Goal: Information Seeking & Learning: Understand process/instructions

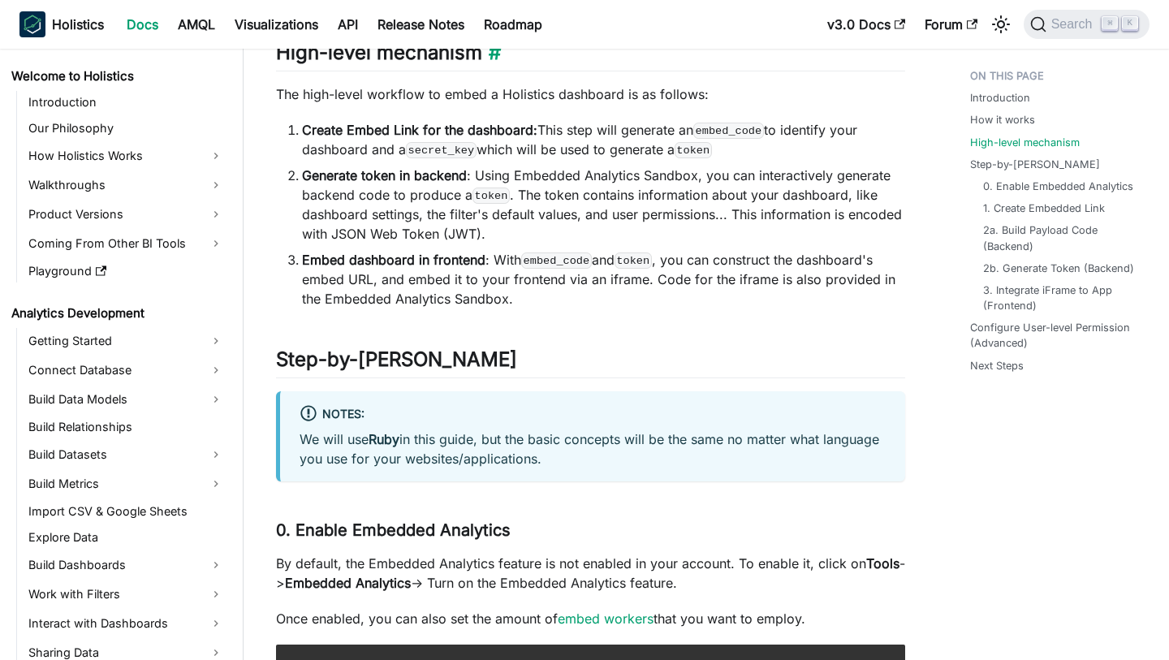
scroll to position [1366, 0]
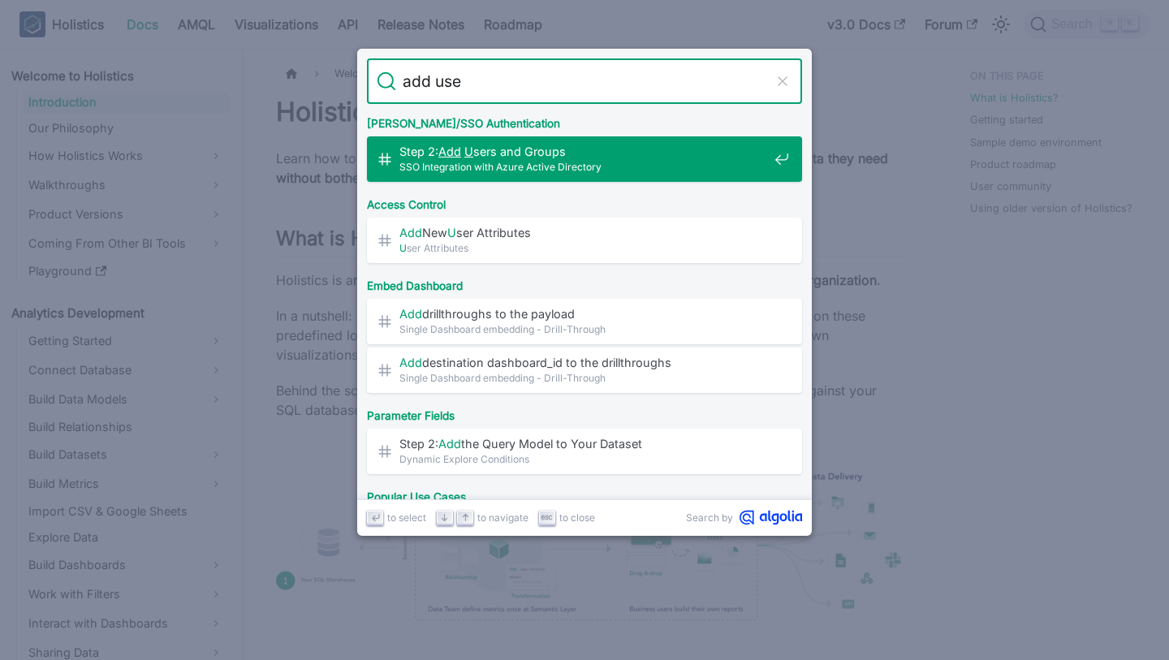
type input "add user"
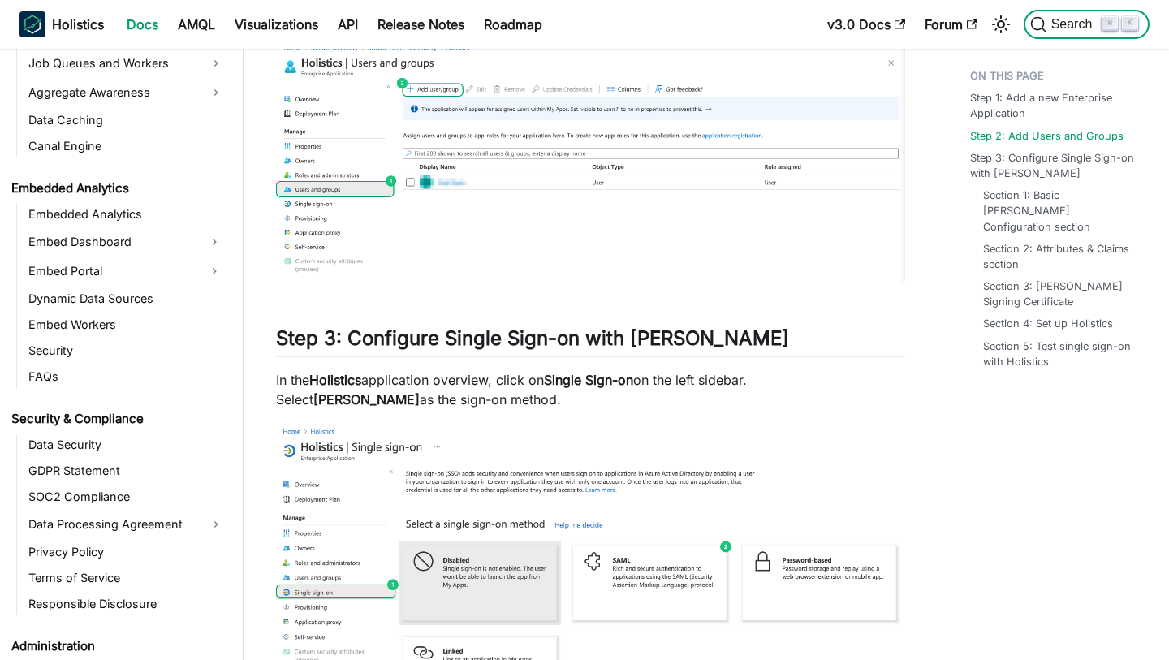
scroll to position [1848, 0]
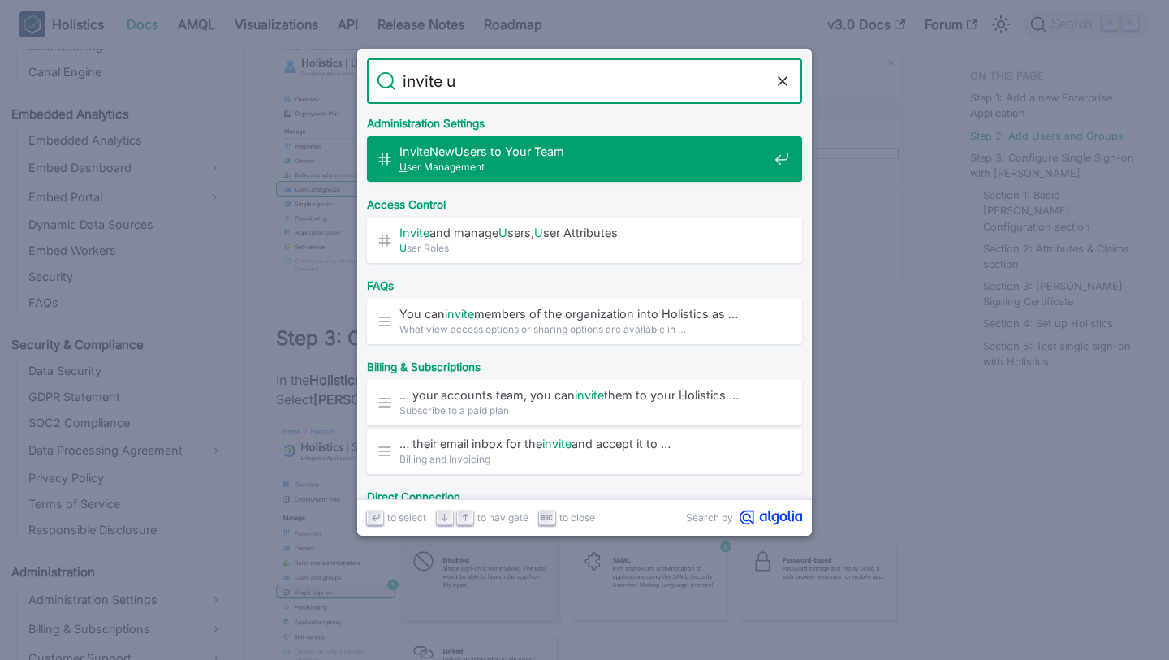
type input "invite"
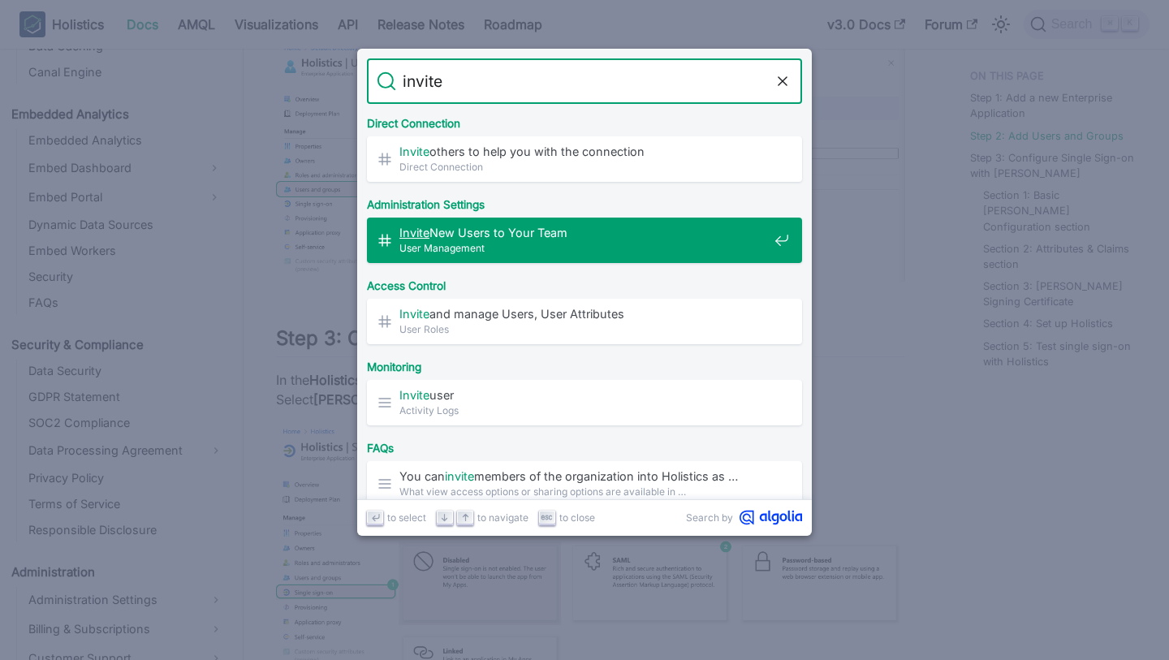
click at [607, 228] on span "Invite New Users to Your Team​" at bounding box center [583, 232] width 369 height 15
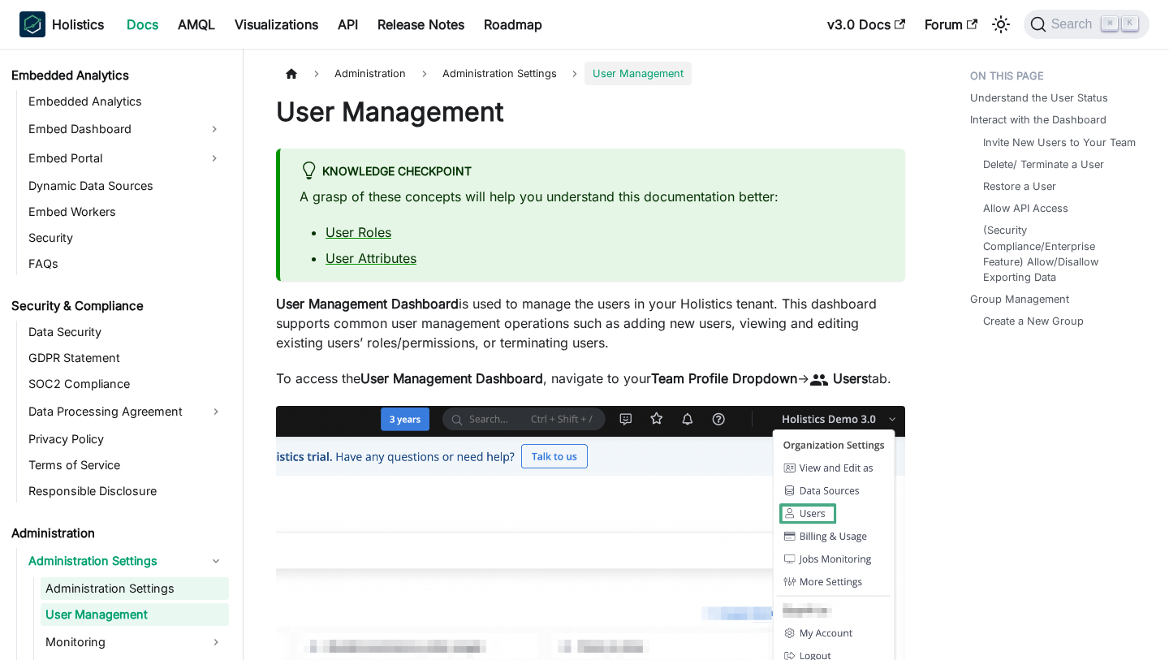
click at [164, 577] on link "Administration Settings" at bounding box center [135, 588] width 188 height 23
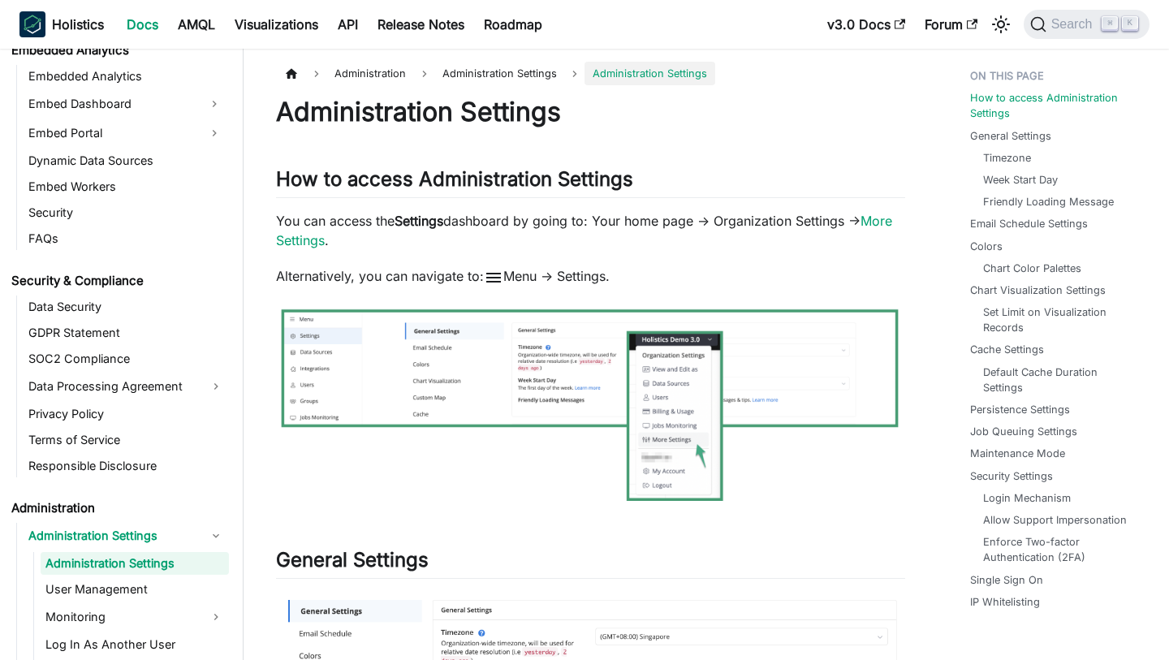
scroll to position [1913, 0]
